Goal: Complete application form

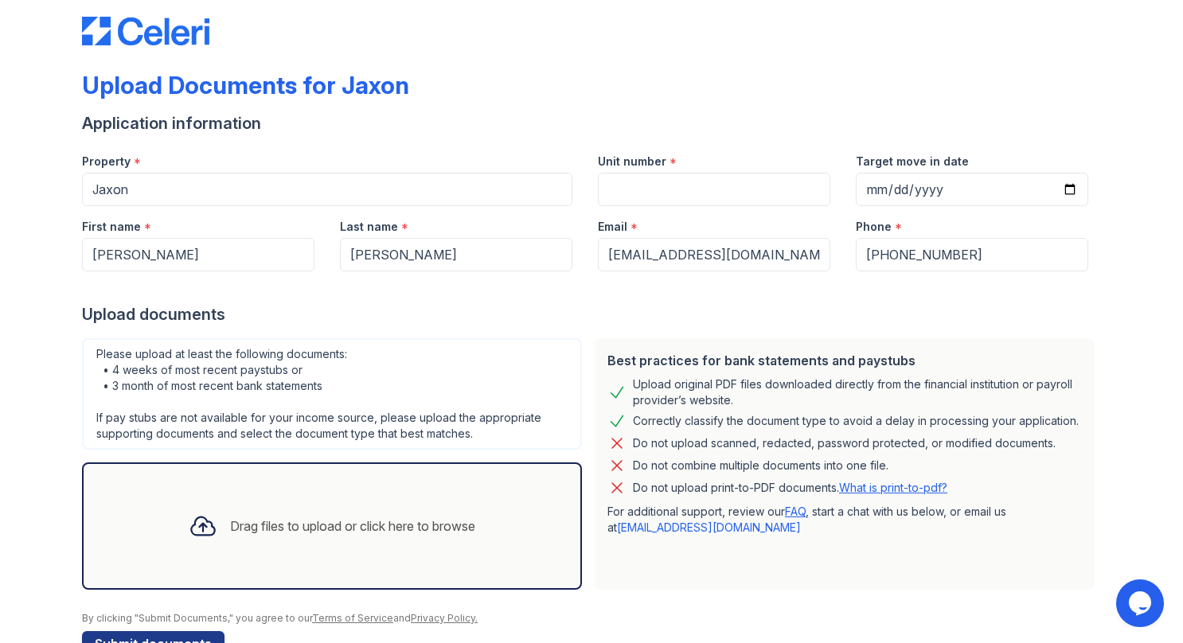
scroll to position [22, 0]
click at [678, 198] on input "Unit number" at bounding box center [714, 188] width 232 height 33
type input "915"
click at [971, 199] on input "Target move in date" at bounding box center [972, 188] width 232 height 33
click at [1064, 193] on input "Target move in date" at bounding box center [972, 188] width 232 height 33
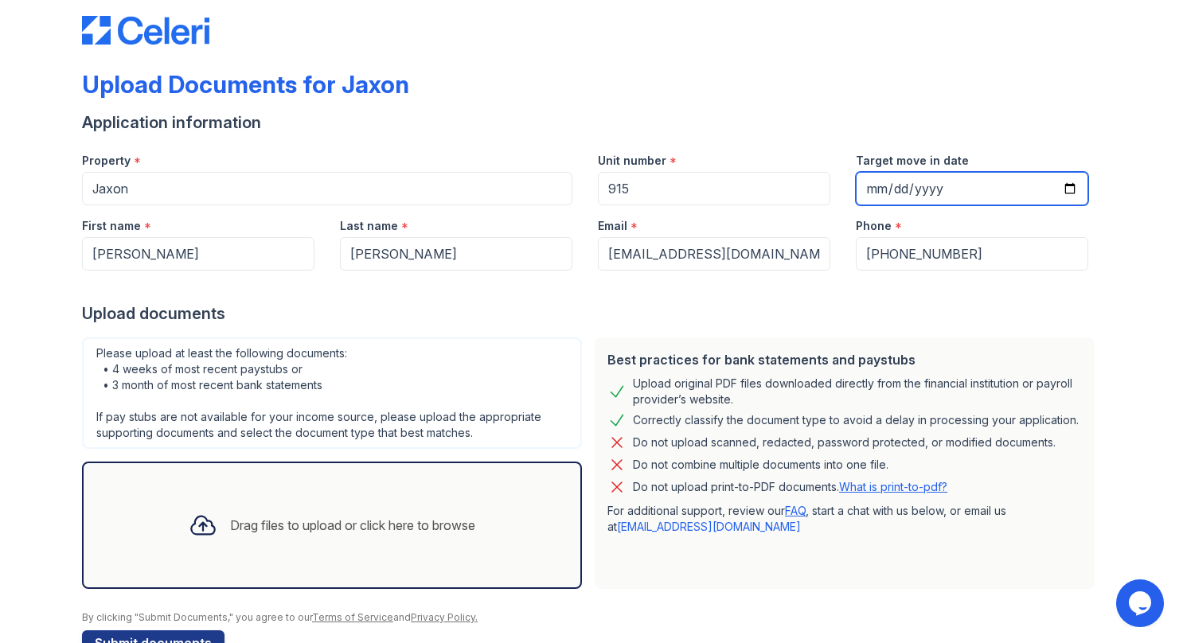
type input "2025-09-01"
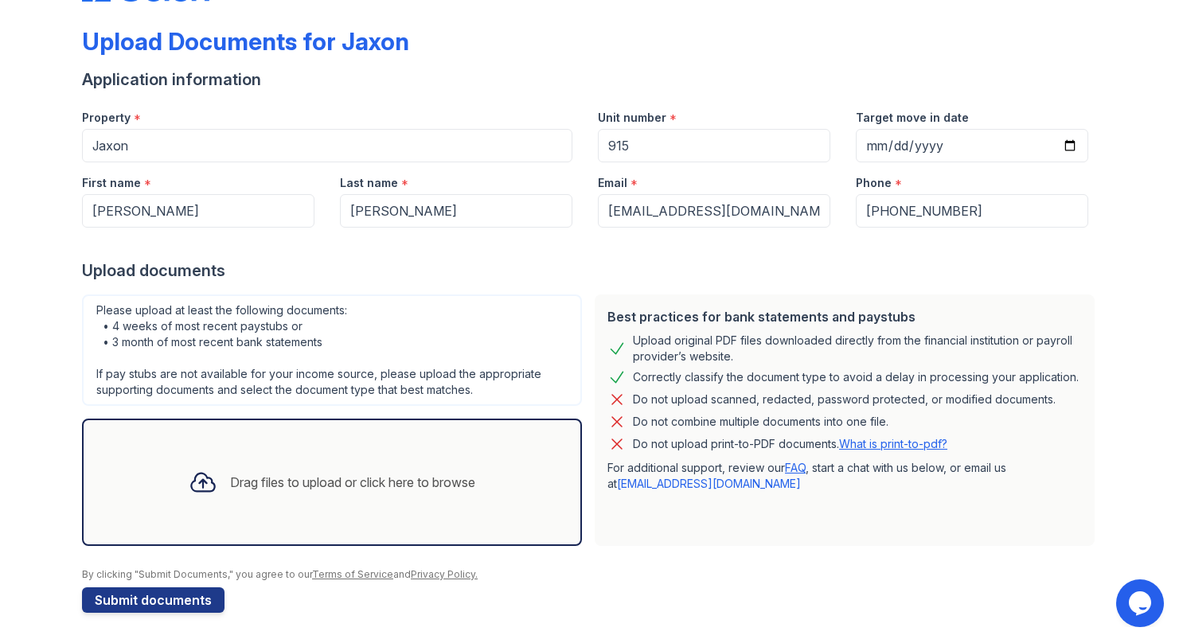
click at [352, 456] on div "Drag files to upload or click here to browse" at bounding box center [332, 482] width 312 height 54
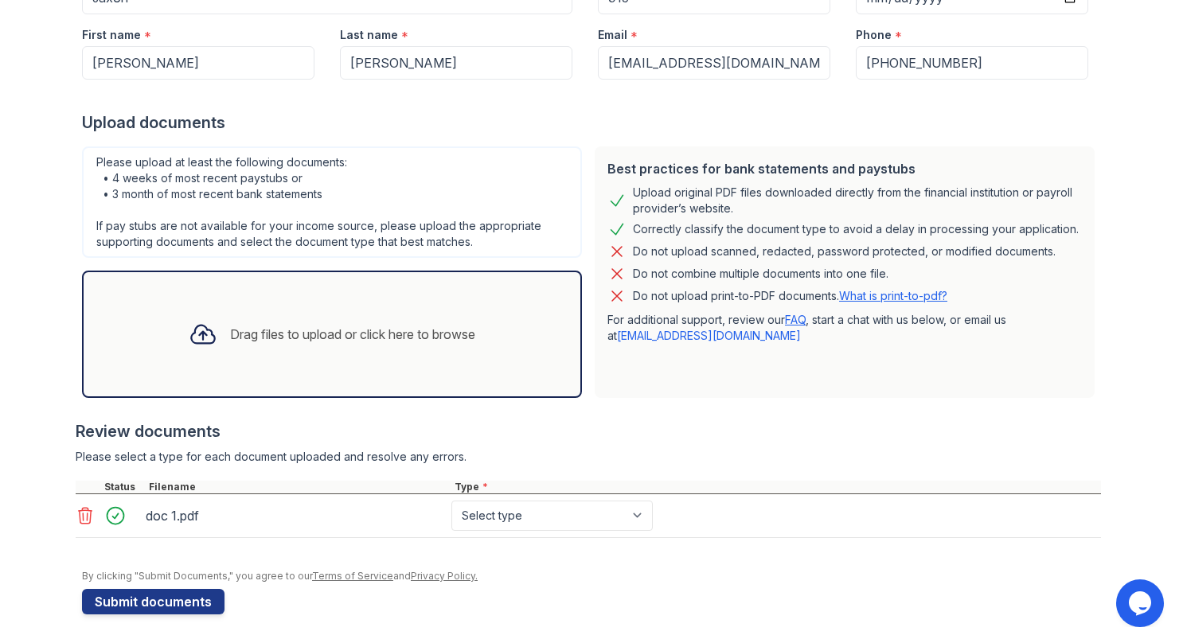
scroll to position [210, 0]
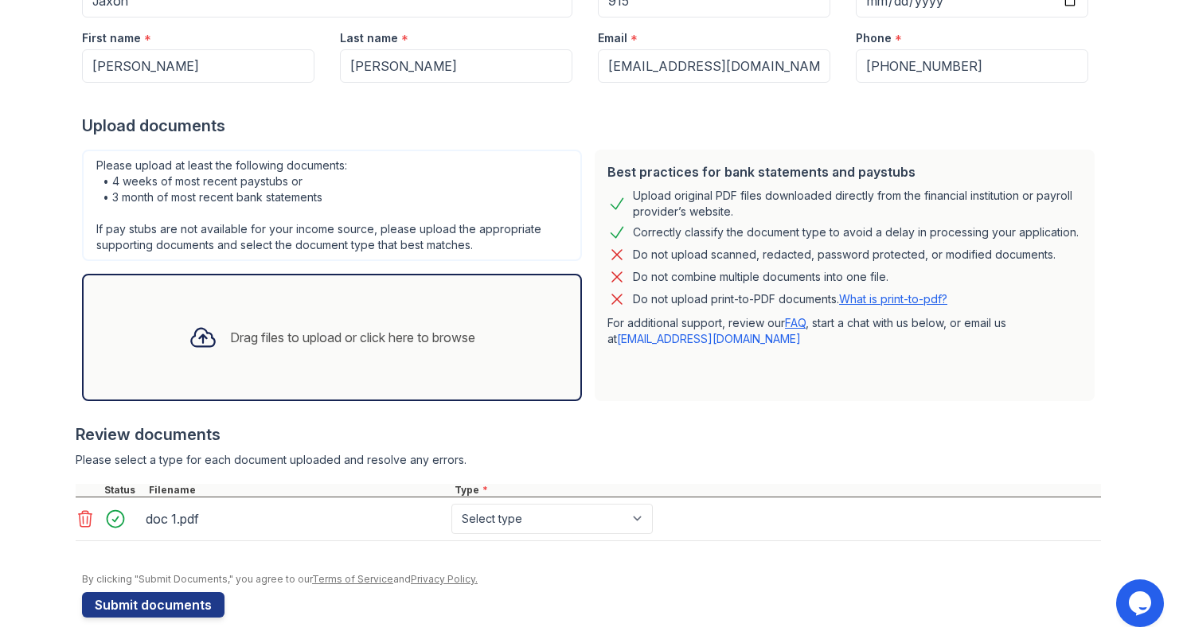
click at [334, 338] on div "Drag files to upload or click here to browse" at bounding box center [352, 337] width 245 height 19
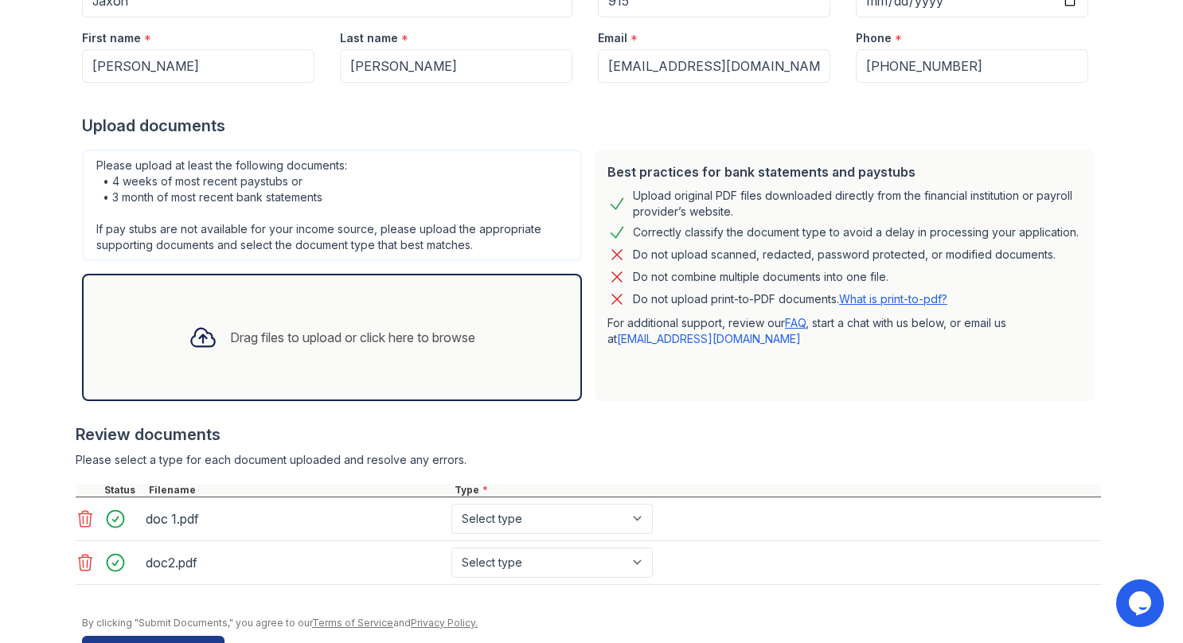
click at [334, 333] on div "Drag files to upload or click here to browse" at bounding box center [352, 337] width 245 height 19
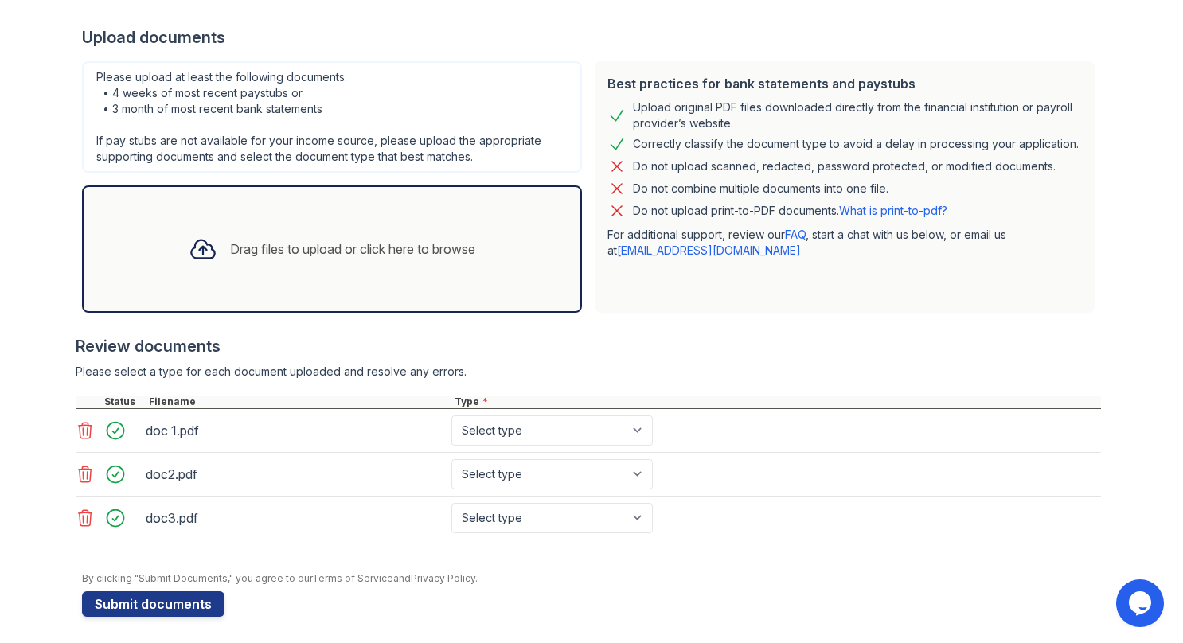
scroll to position [300, 0]
click at [543, 427] on select "Select type Paystub Bank Statement Offer Letter Tax Documents Benefit Award Let…" at bounding box center [551, 429] width 201 height 30
select select "bank_statement"
click at [451, 414] on select "Select type Paystub Bank Statement Offer Letter Tax Documents Benefit Award Let…" at bounding box center [551, 429] width 201 height 30
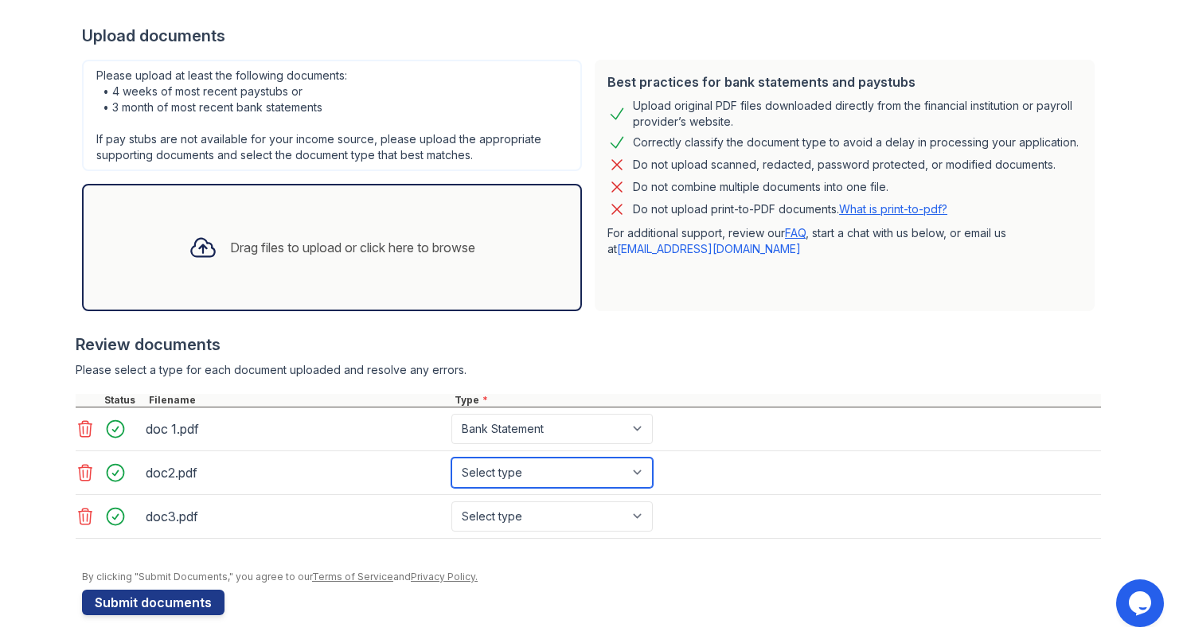
click at [514, 470] on select "Select type Paystub Bank Statement Offer Letter Tax Documents Benefit Award Let…" at bounding box center [551, 473] width 201 height 30
select select "bank_statement"
click at [451, 458] on select "Select type Paystub Bank Statement Offer Letter Tax Documents Benefit Award Let…" at bounding box center [551, 473] width 201 height 30
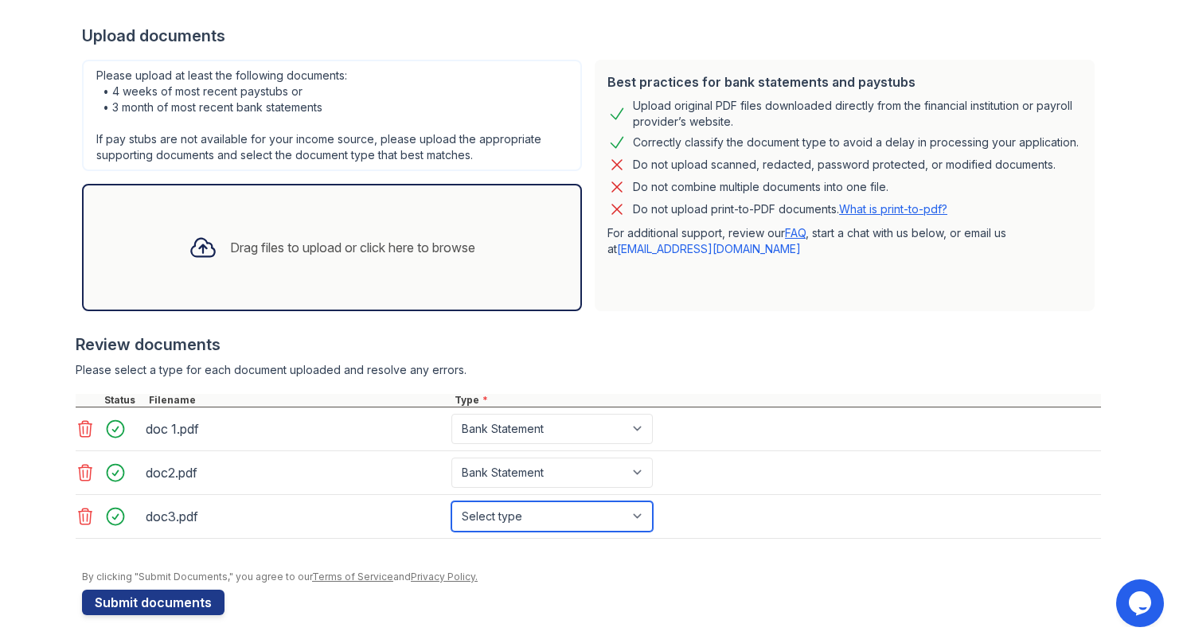
click at [489, 504] on select "Select type Paystub Bank Statement Offer Letter Tax Documents Benefit Award Let…" at bounding box center [551, 517] width 201 height 30
select select "bank_statement"
click at [451, 502] on select "Select type Paystub Bank Statement Offer Letter Tax Documents Benefit Award Let…" at bounding box center [551, 517] width 201 height 30
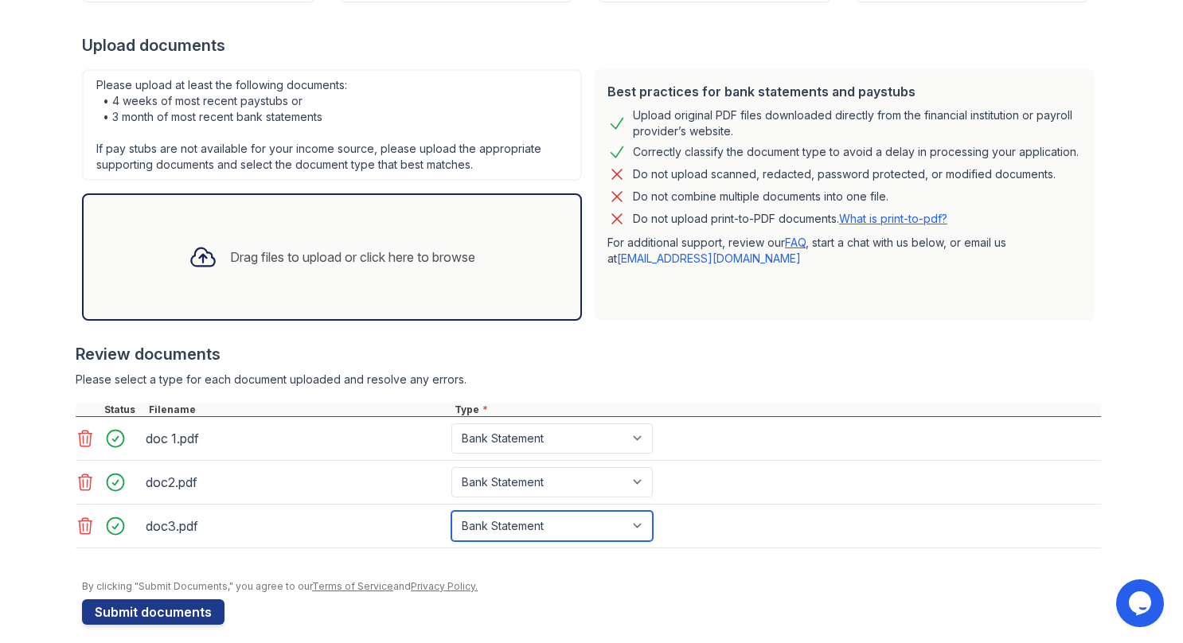
scroll to position [291, 0]
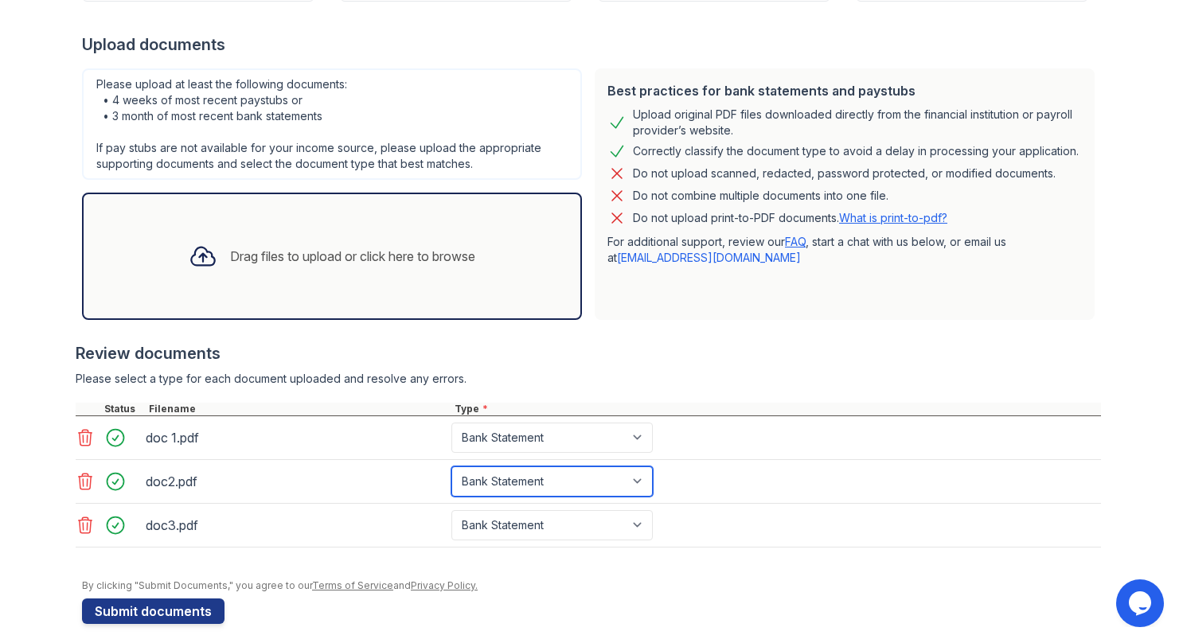
click at [628, 485] on select "Select type Paystub Bank Statement Offer Letter Tax Documents Benefit Award Let…" at bounding box center [551, 481] width 201 height 30
click at [628, 575] on div at bounding box center [591, 572] width 1019 height 16
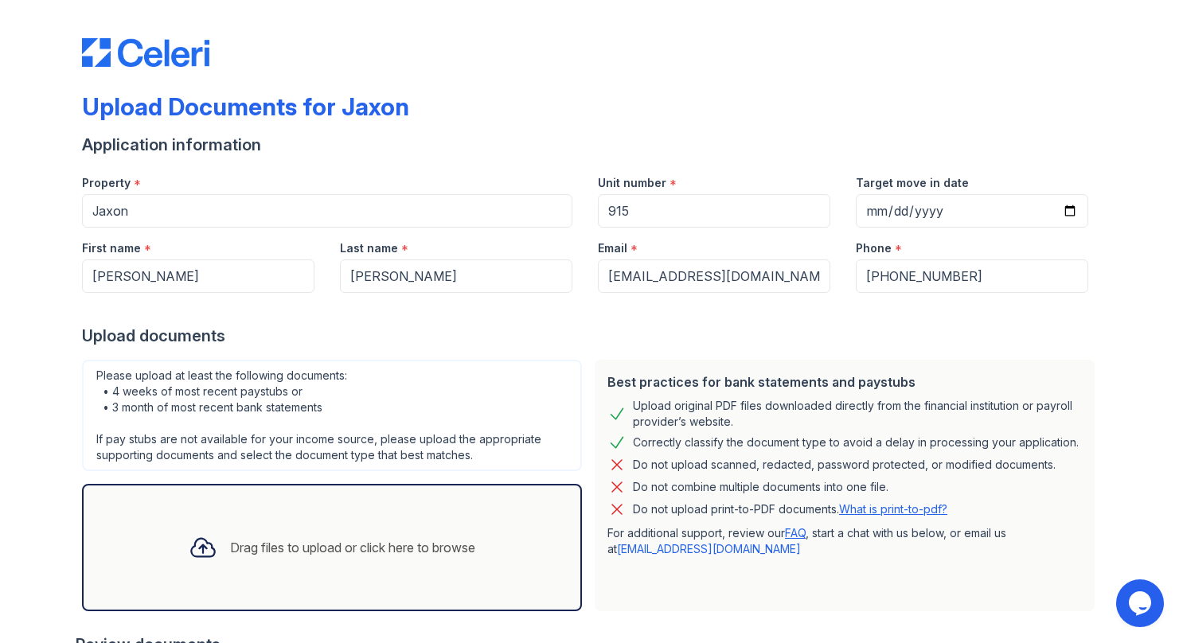
scroll to position [300, 0]
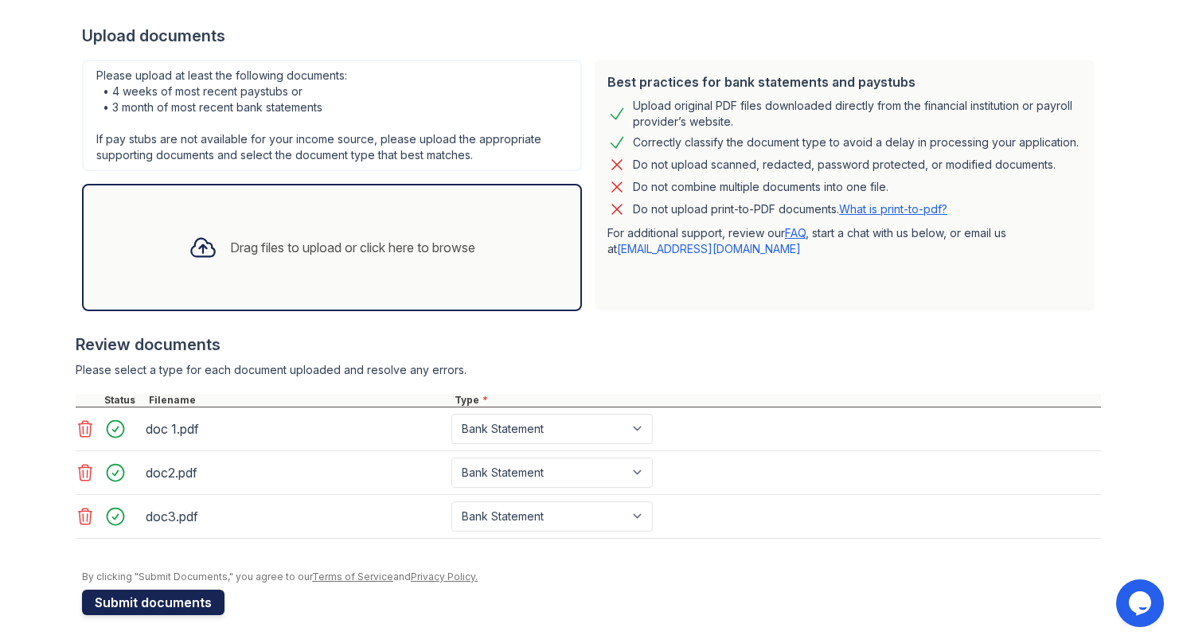
click at [142, 592] on button "Submit documents" at bounding box center [153, 602] width 142 height 25
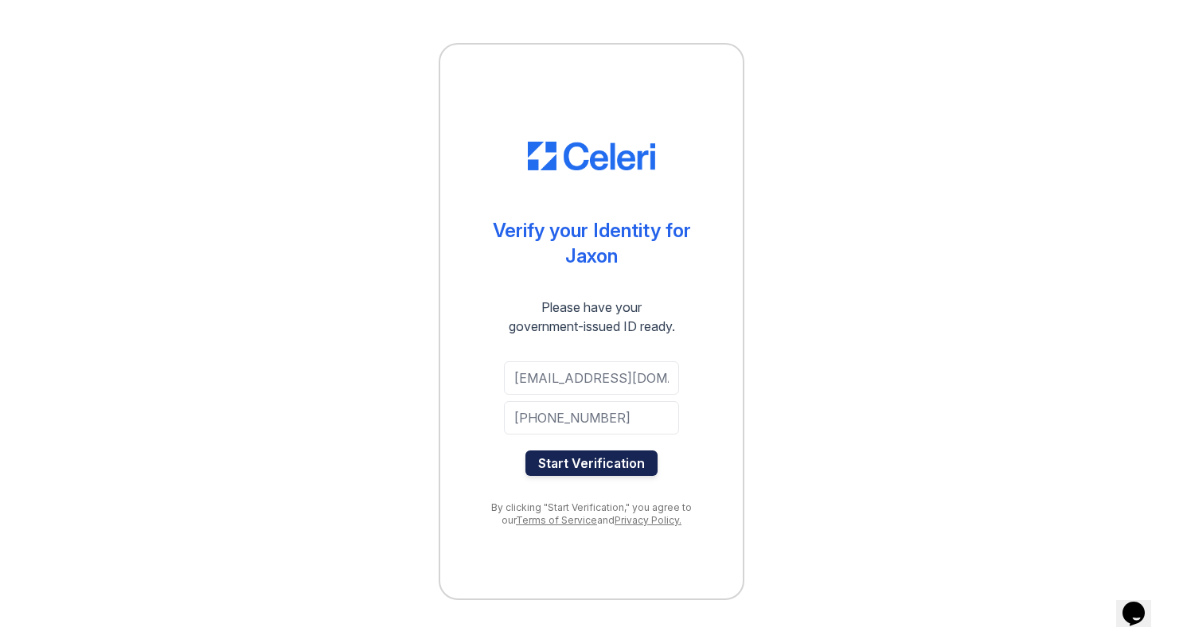
click at [589, 461] on button "Start Verification" at bounding box center [591, 463] width 132 height 25
